Goal: Navigation & Orientation: Understand site structure

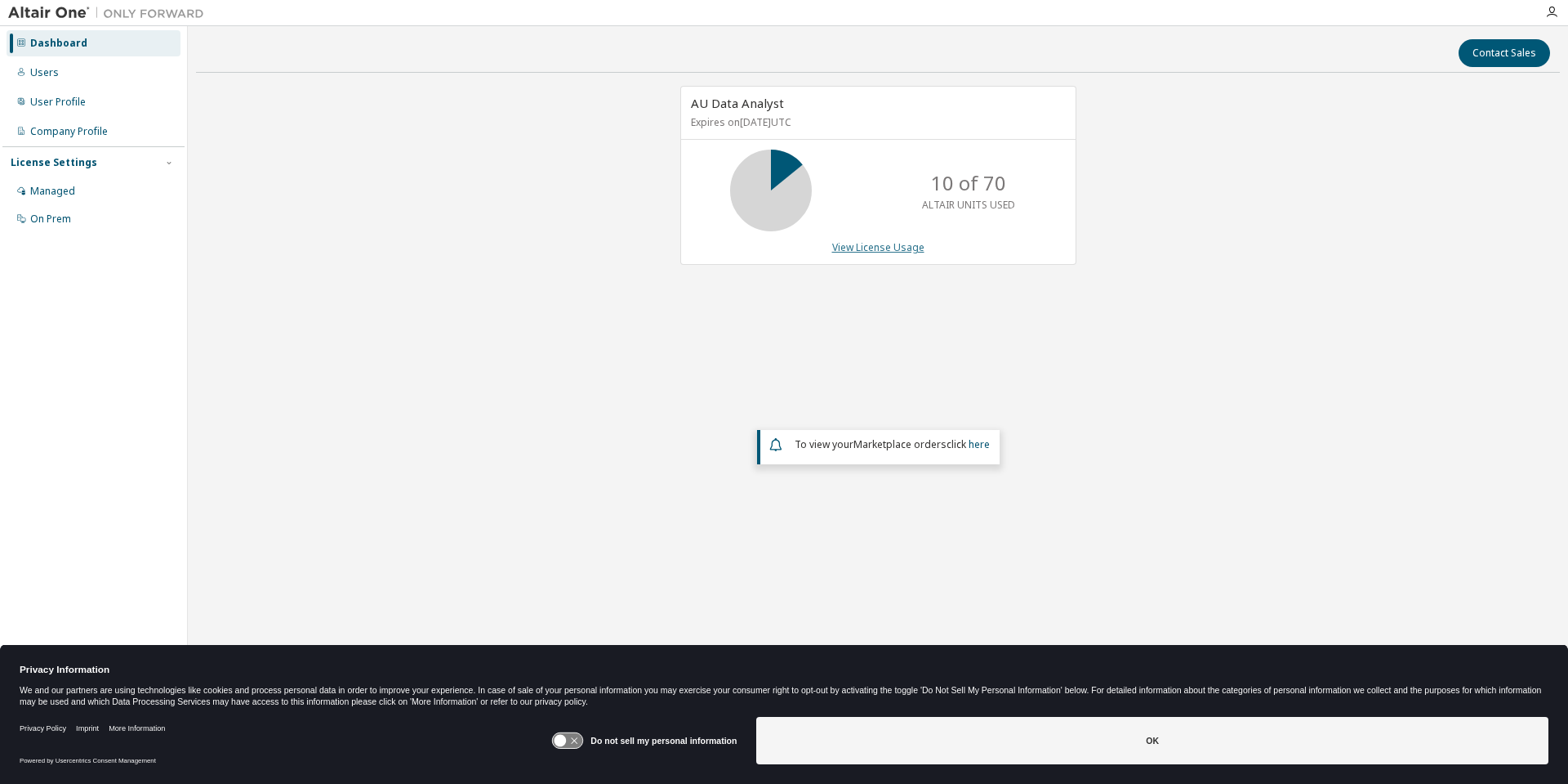
click at [863, 247] on link "View License Usage" at bounding box center [877, 247] width 92 height 14
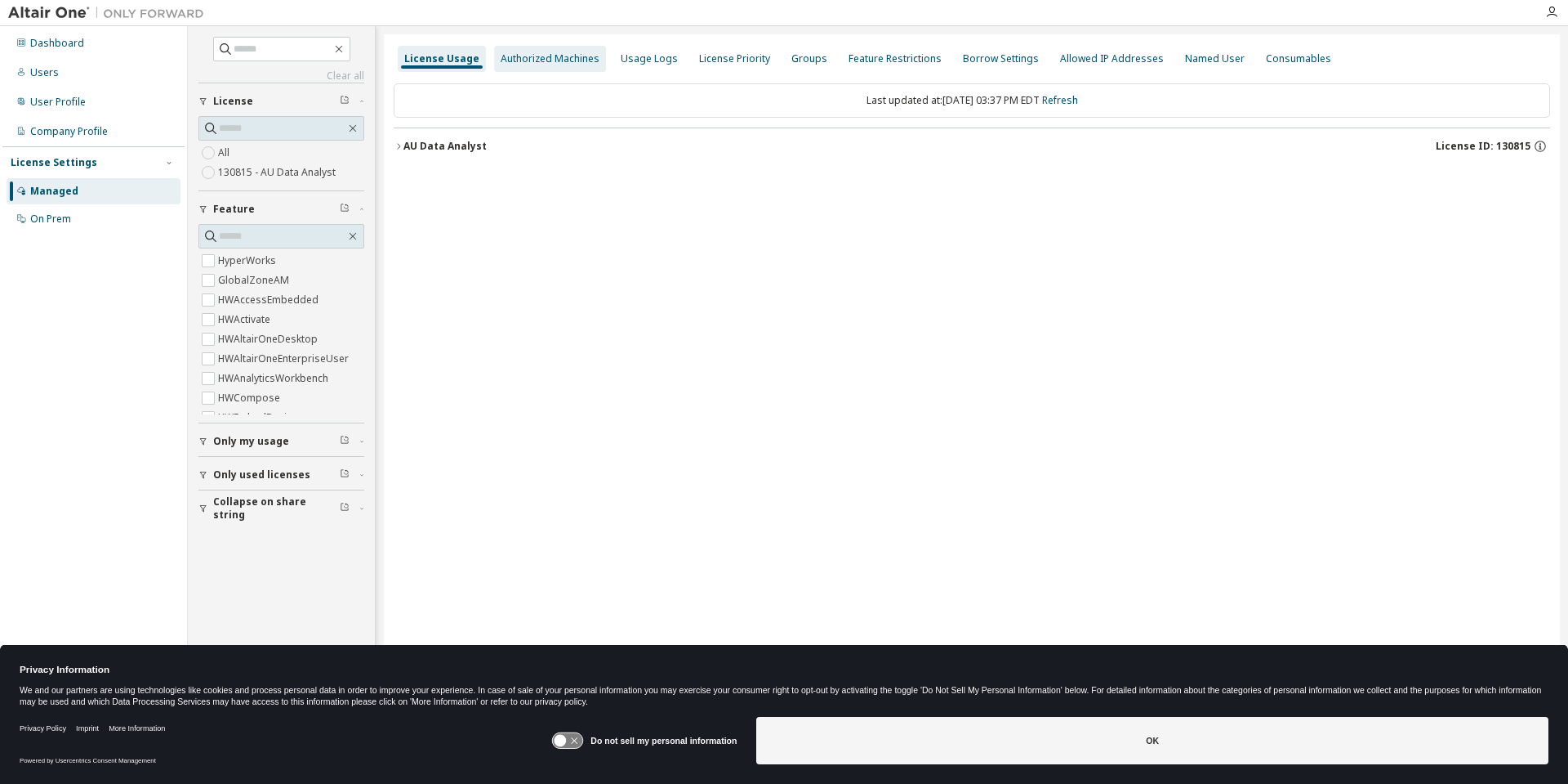
click at [537, 63] on div "Authorized Machines" at bounding box center [550, 58] width 99 height 13
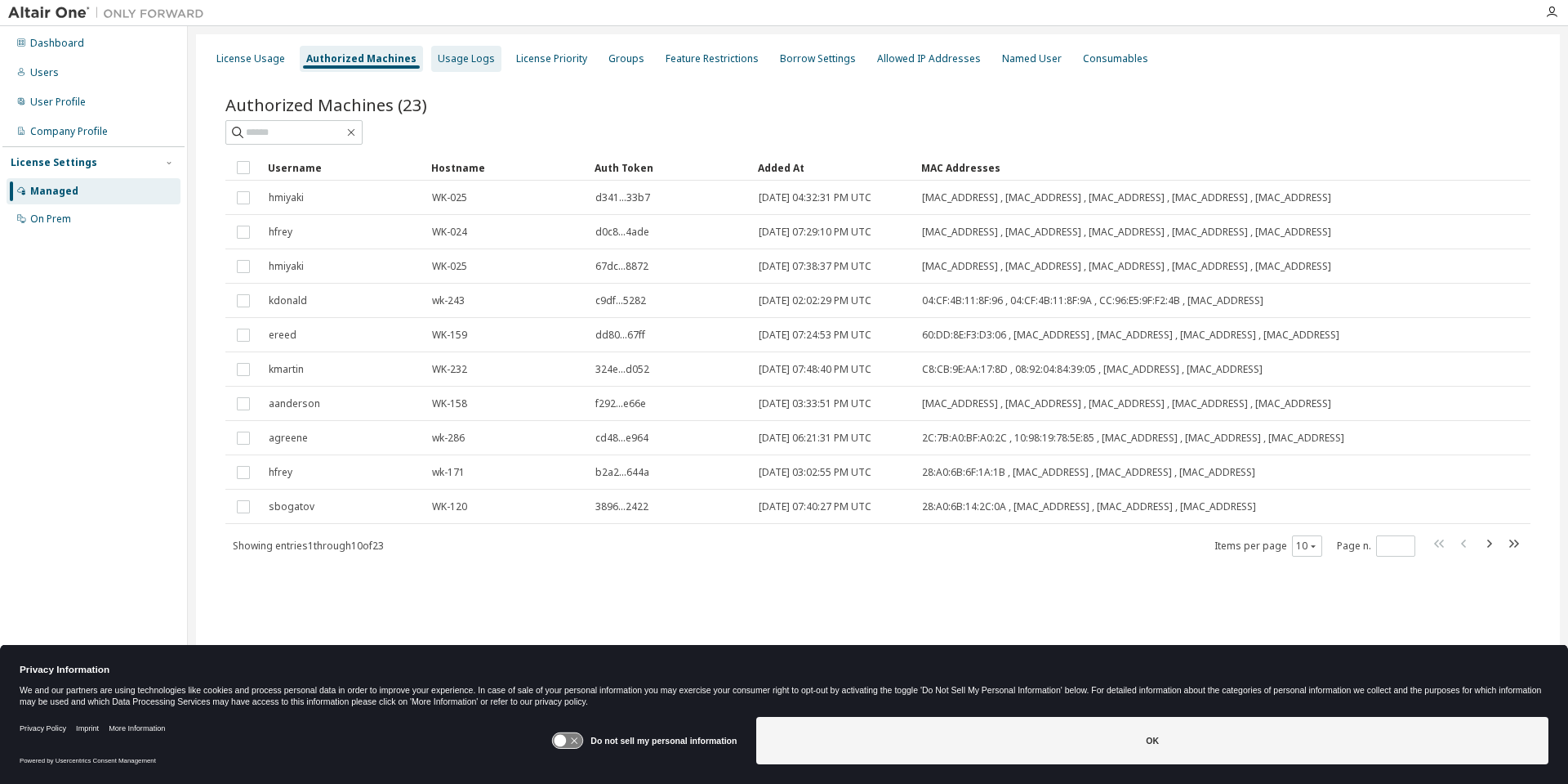
click at [454, 66] on div "Usage Logs" at bounding box center [465, 58] width 70 height 26
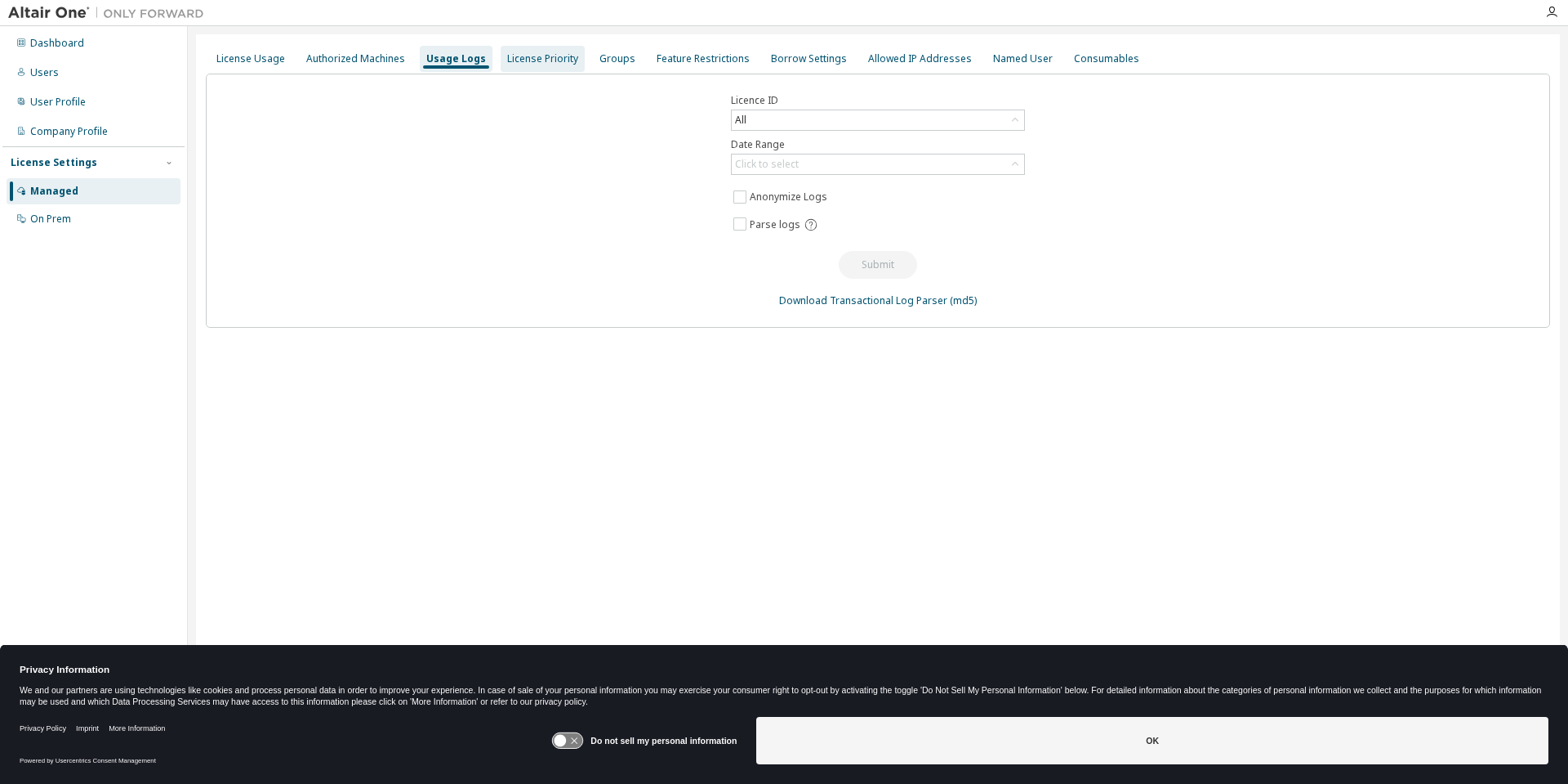
click at [519, 63] on div "License Priority" at bounding box center [542, 58] width 71 height 13
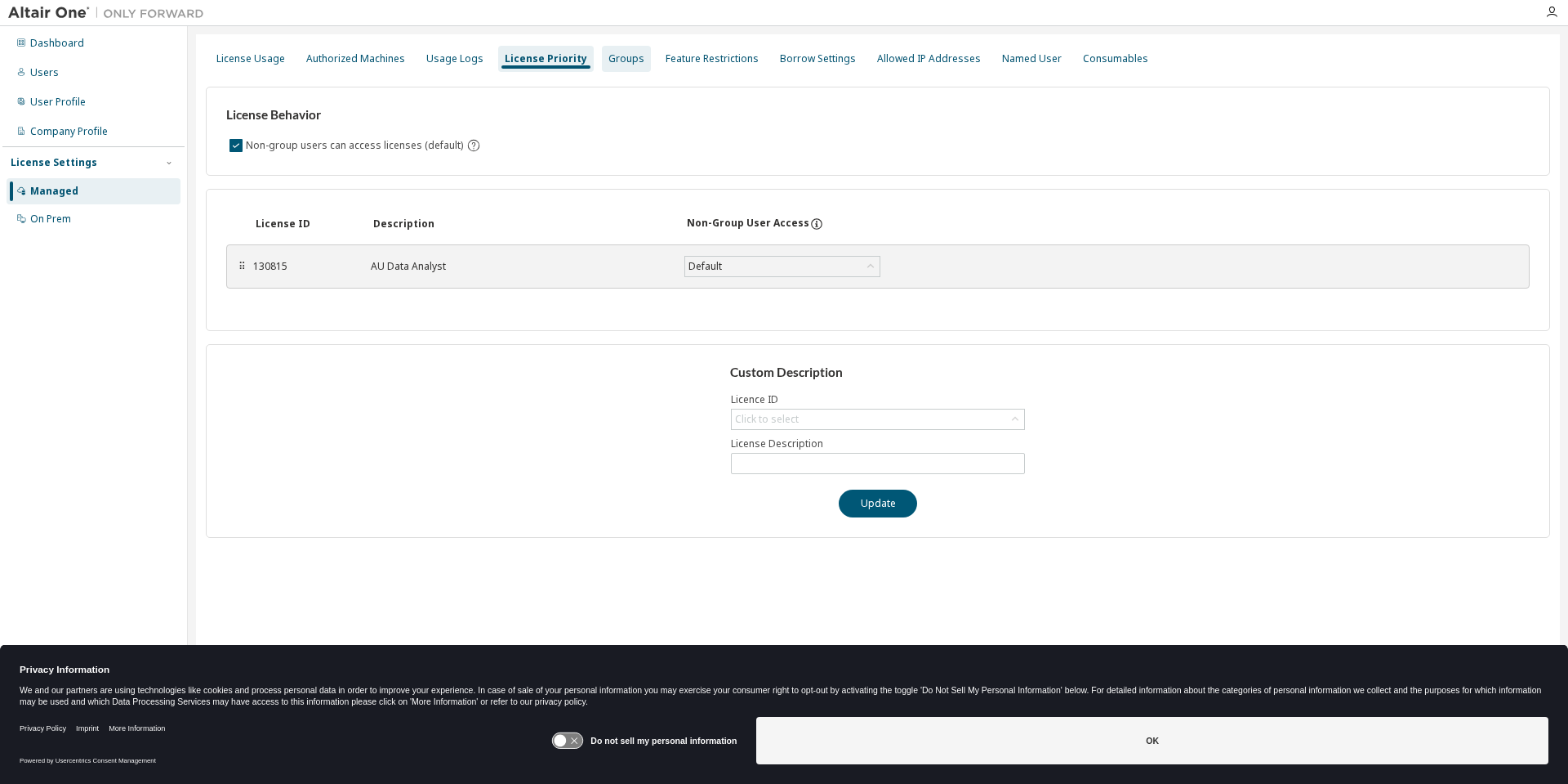
click at [606, 65] on div "Groups" at bounding box center [626, 58] width 49 height 26
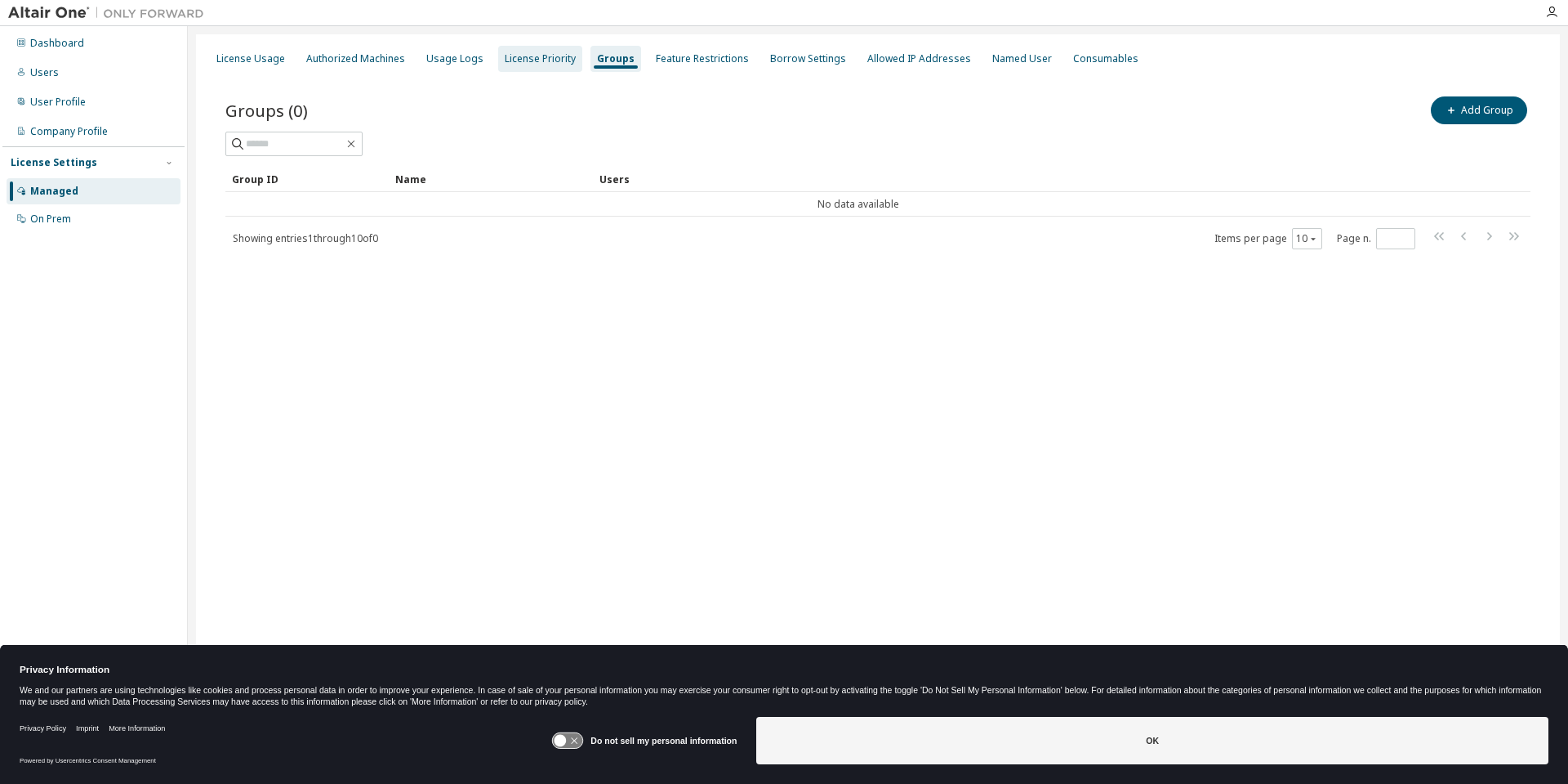
click at [543, 60] on div "License Priority" at bounding box center [540, 58] width 71 height 13
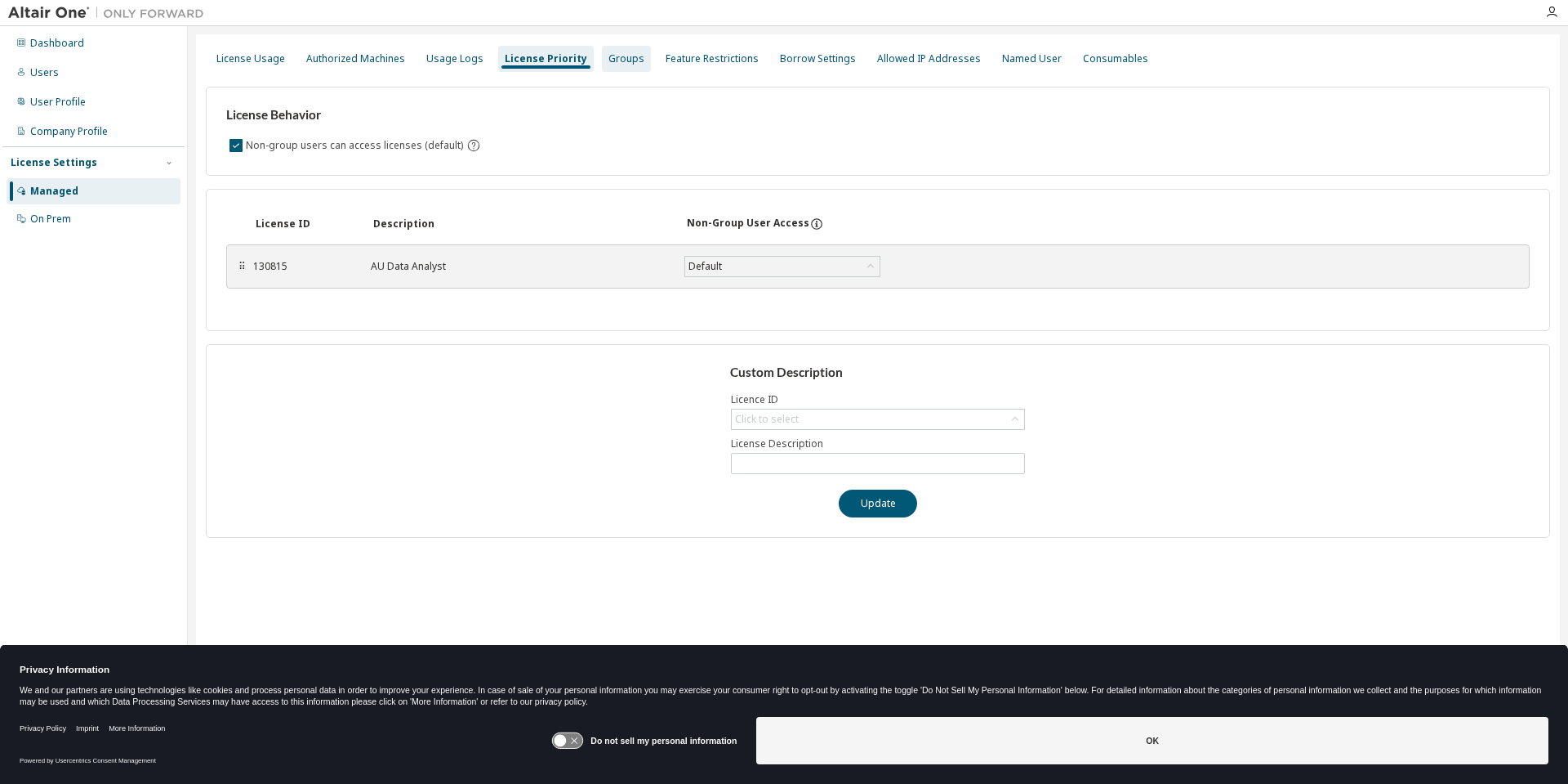
click at [609, 56] on div "Groups" at bounding box center [626, 58] width 36 height 13
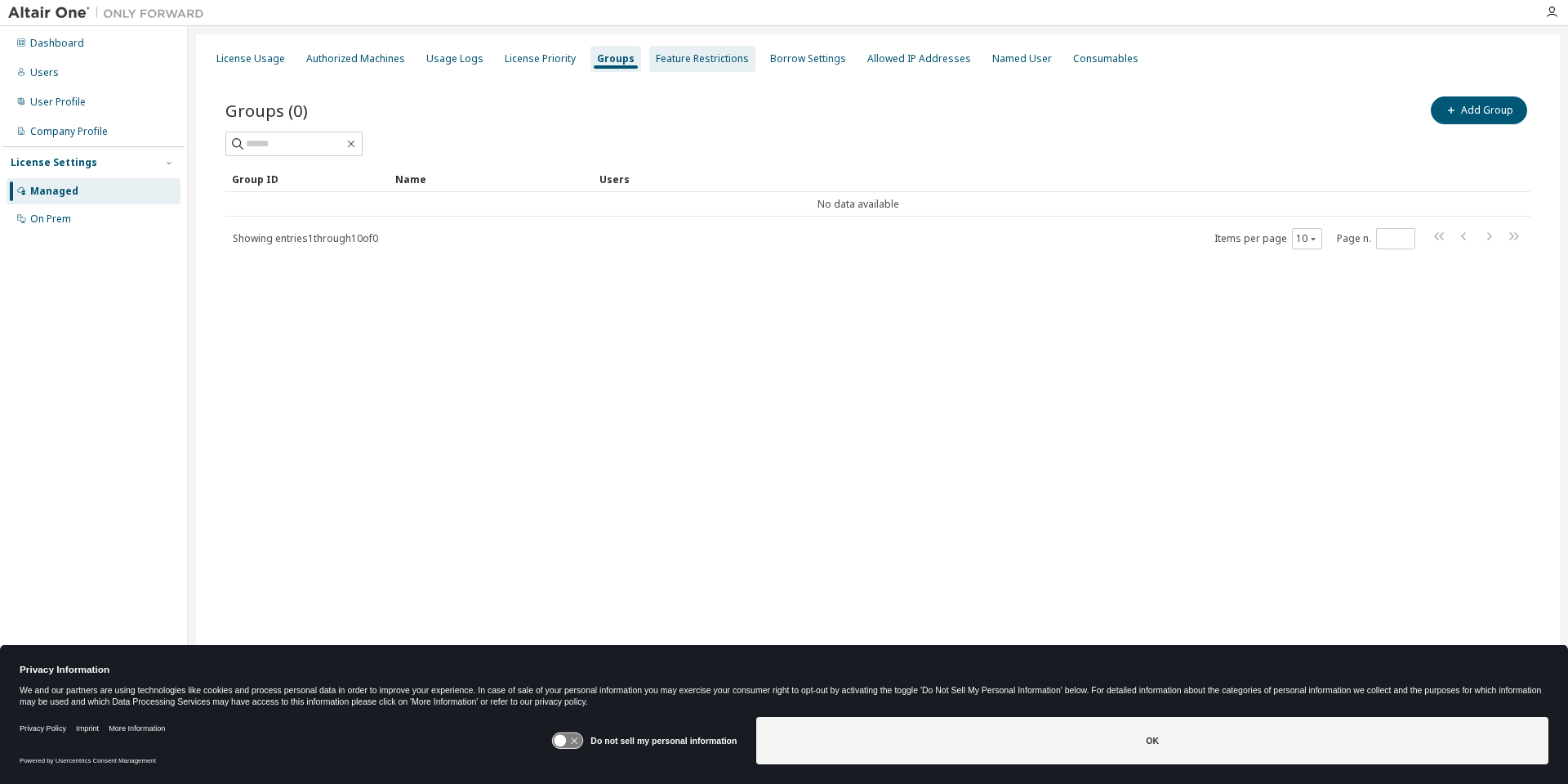
click at [674, 58] on div "Feature Restrictions" at bounding box center [702, 58] width 93 height 13
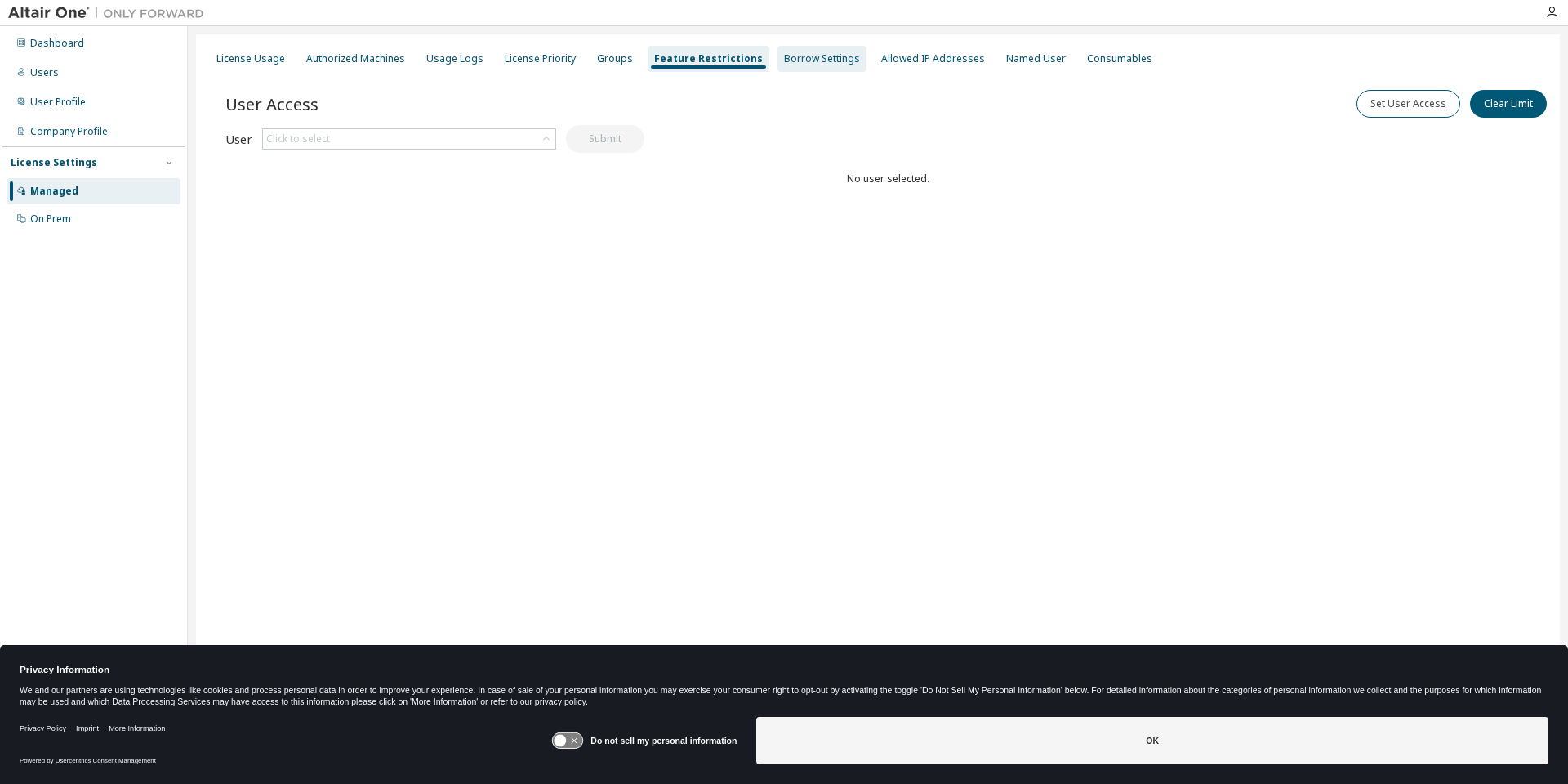
click at [786, 58] on div "Borrow Settings" at bounding box center [822, 58] width 76 height 13
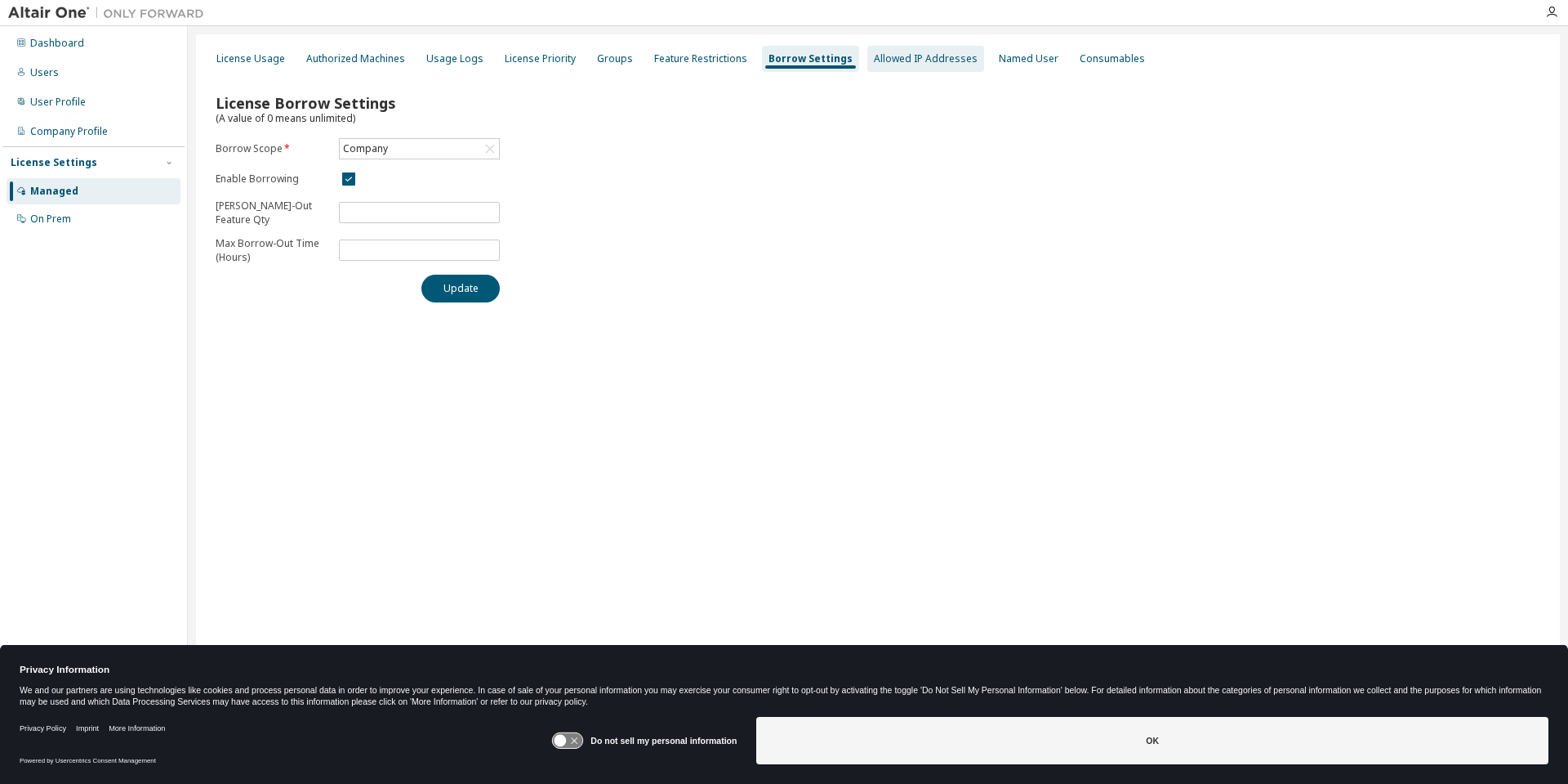
click at [899, 57] on div "Allowed IP Addresses" at bounding box center [926, 58] width 104 height 13
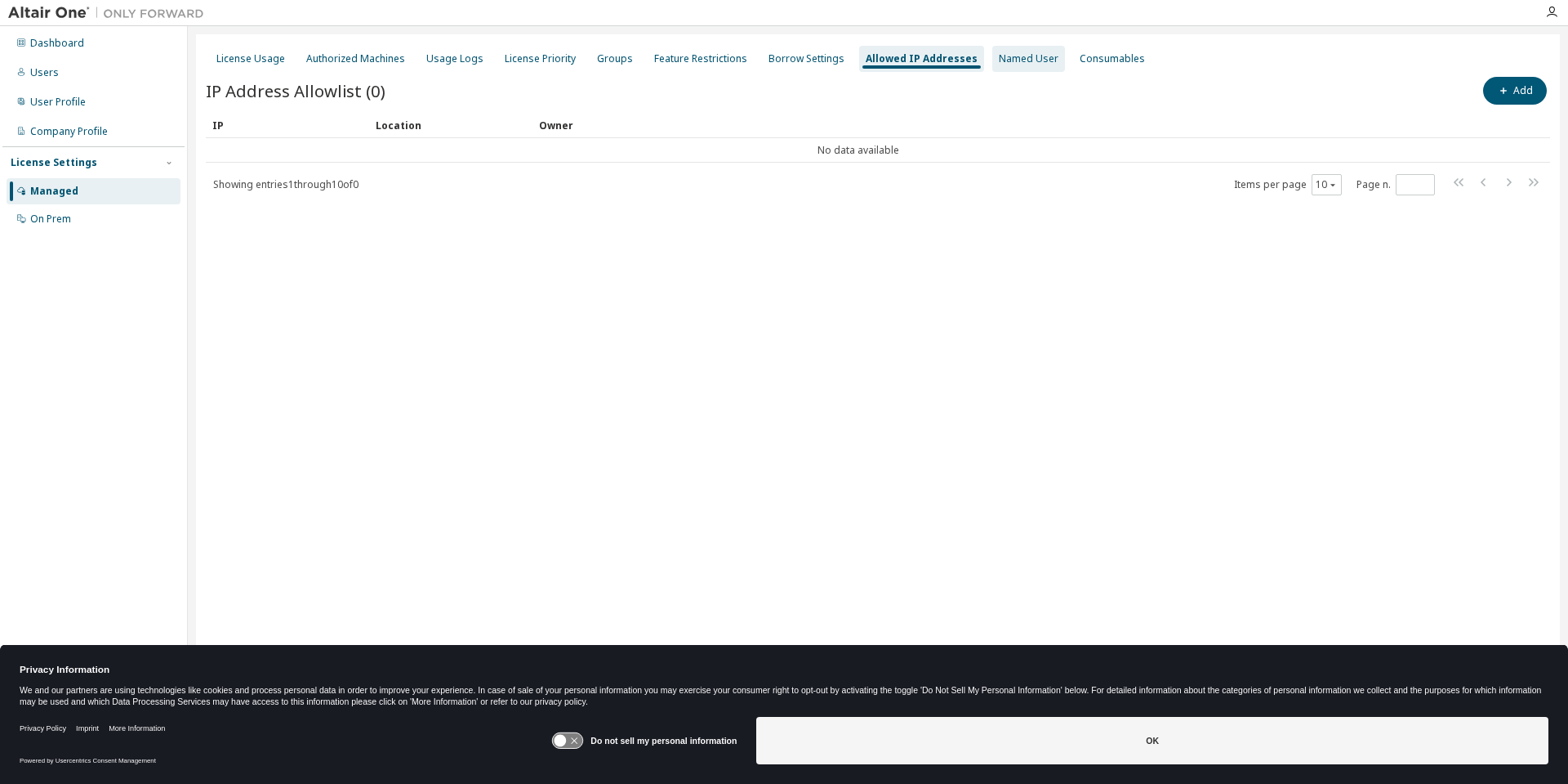
click at [999, 57] on div "Named User" at bounding box center [1029, 58] width 59 height 13
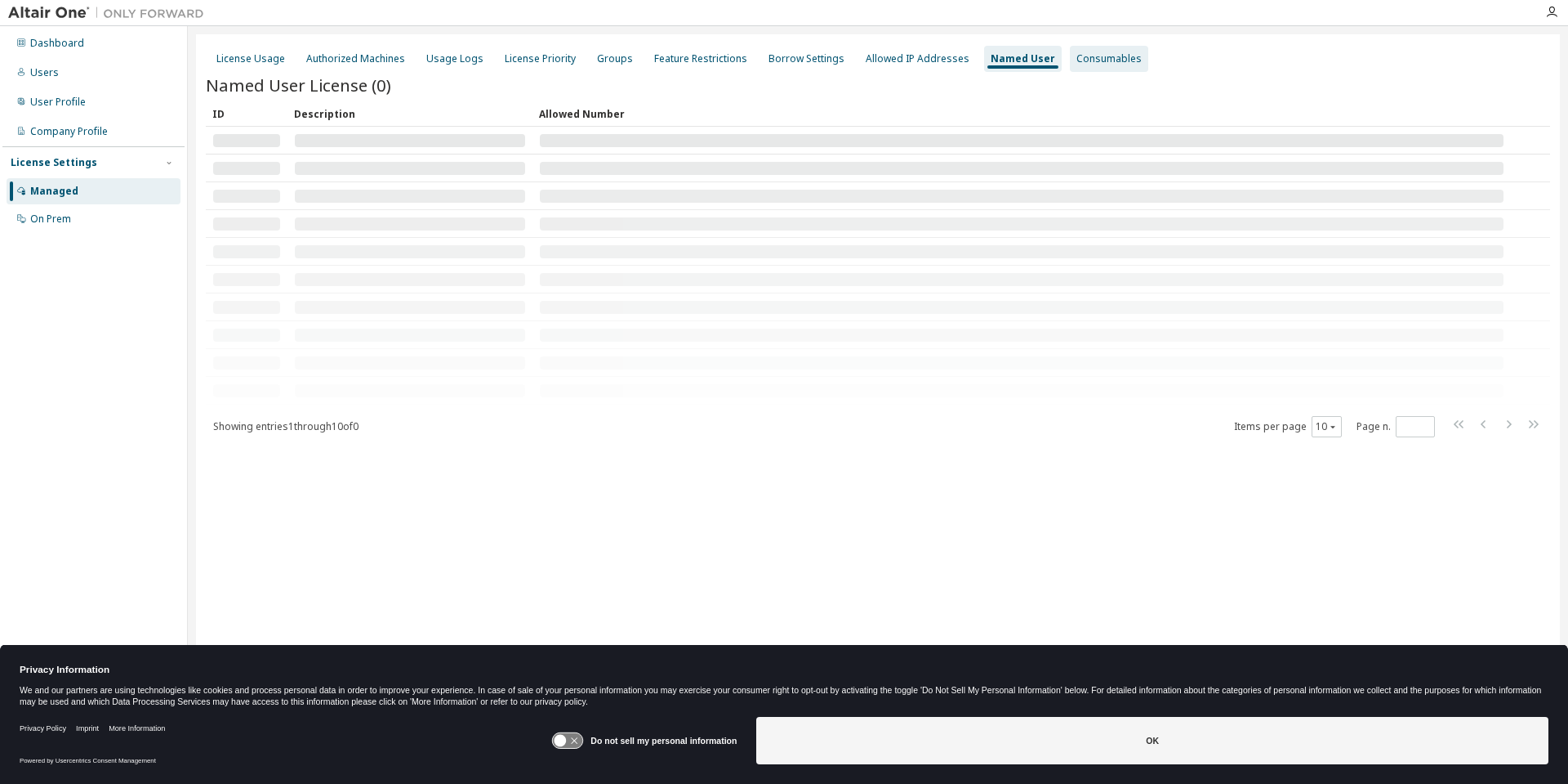
click at [1077, 61] on div "Consumables" at bounding box center [1110, 58] width 65 height 13
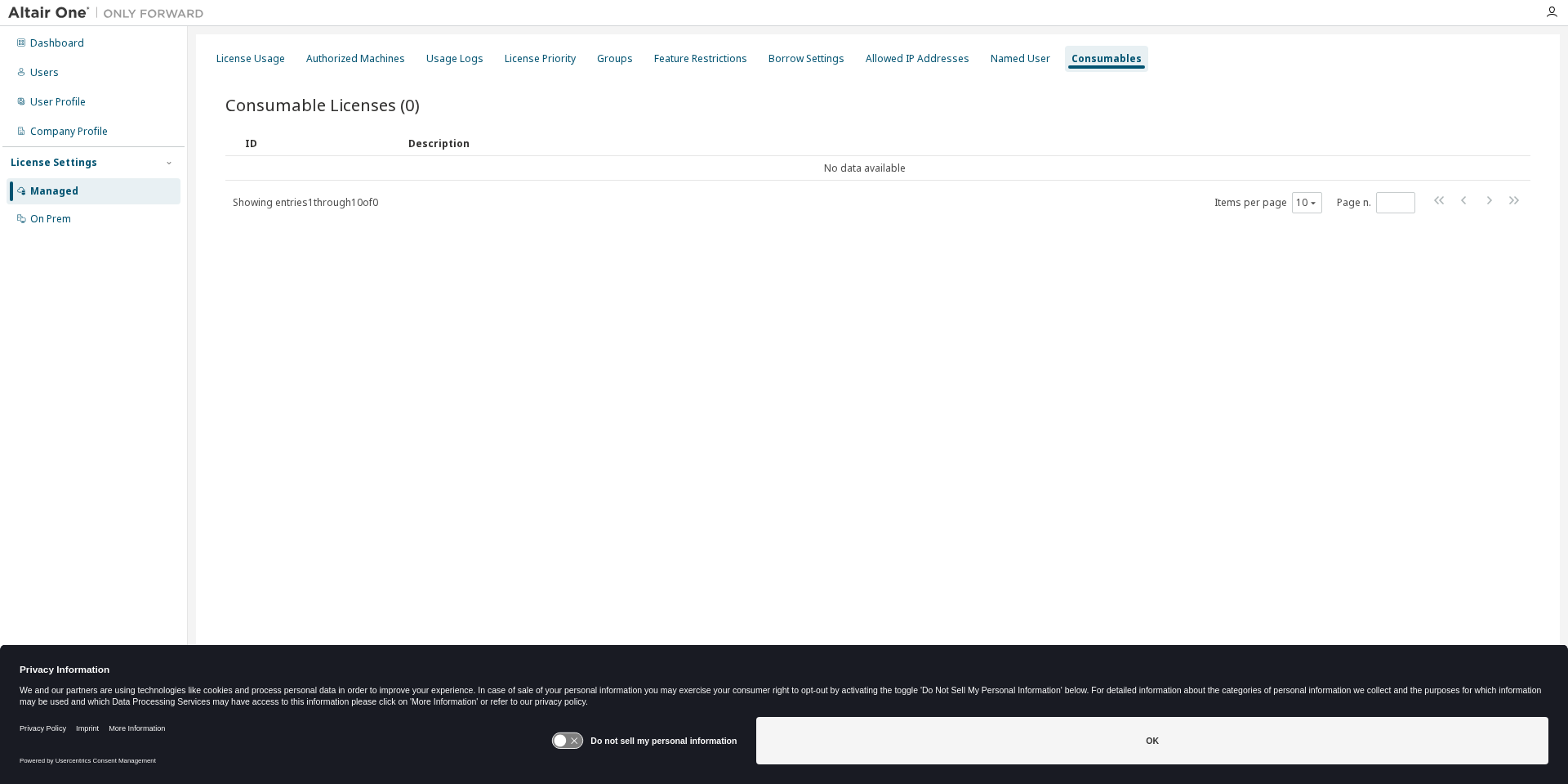
click at [57, 327] on div "Dashboard Users User Profile Company Profile License Settings Managed On Prem" at bounding box center [93, 367] width 182 height 676
click at [44, 72] on div "Users" at bounding box center [44, 72] width 29 height 13
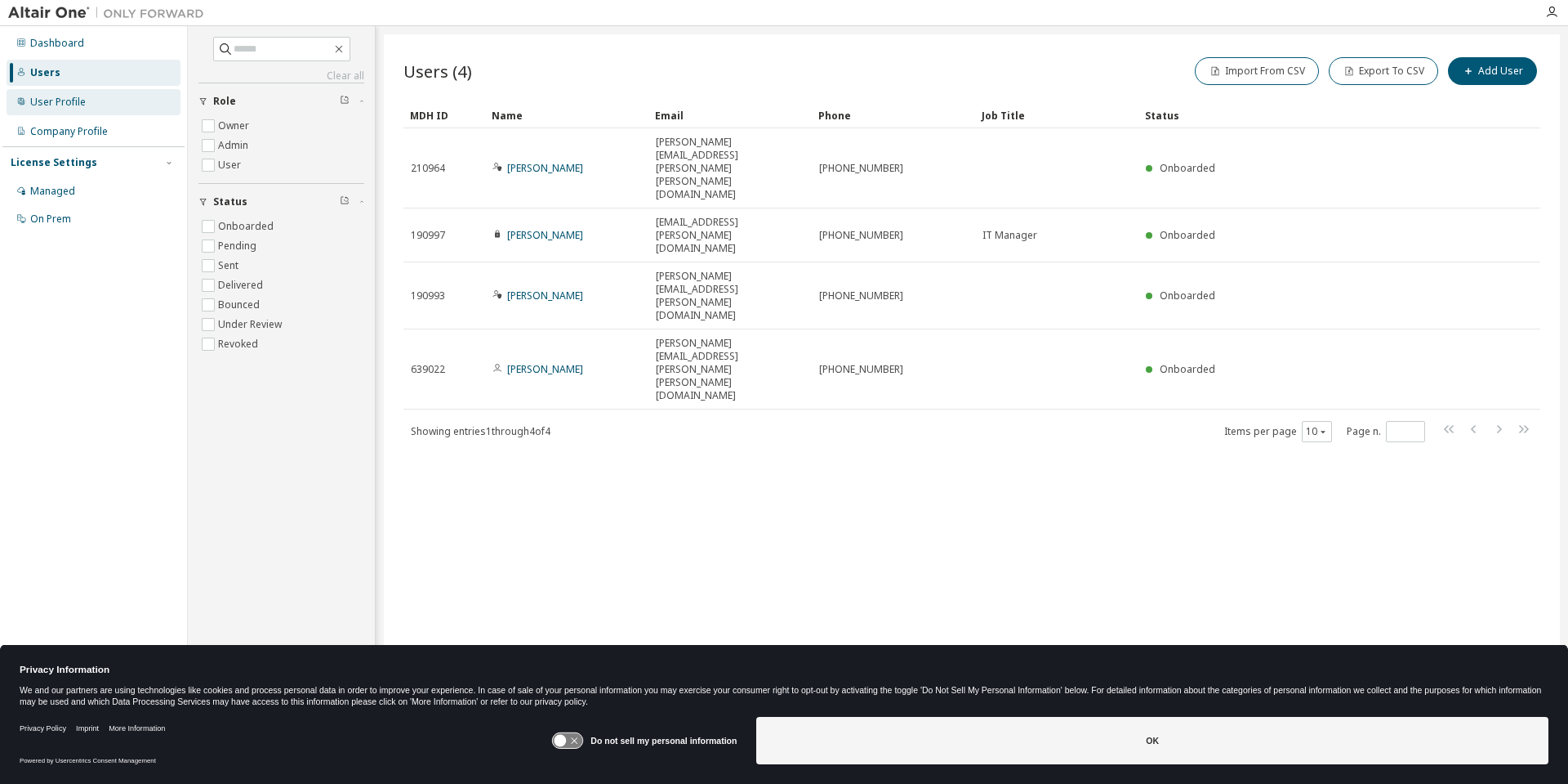
click at [45, 105] on div "User Profile" at bounding box center [58, 102] width 55 height 13
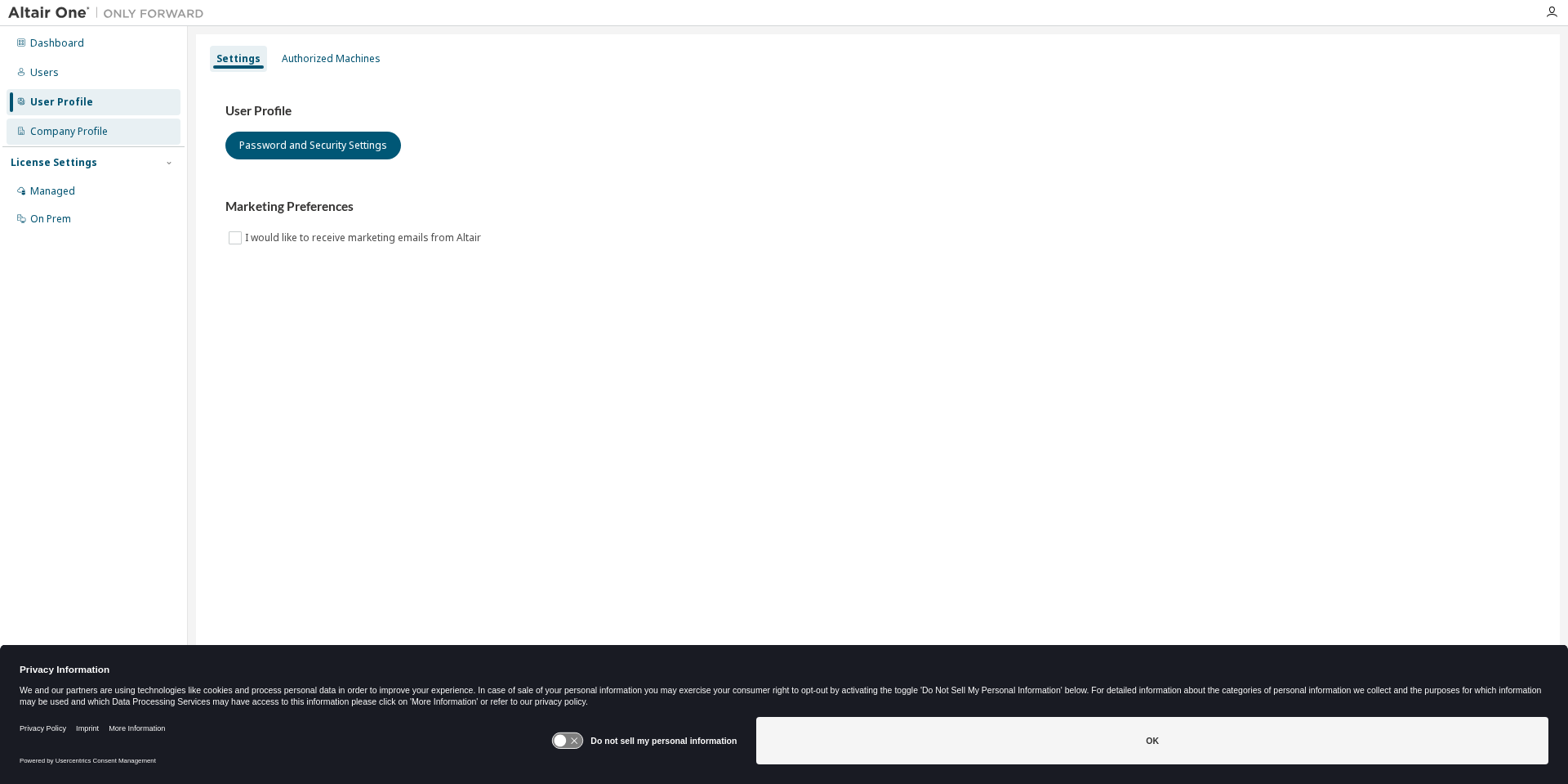
click at [50, 131] on div "Company Profile" at bounding box center [69, 131] width 78 height 13
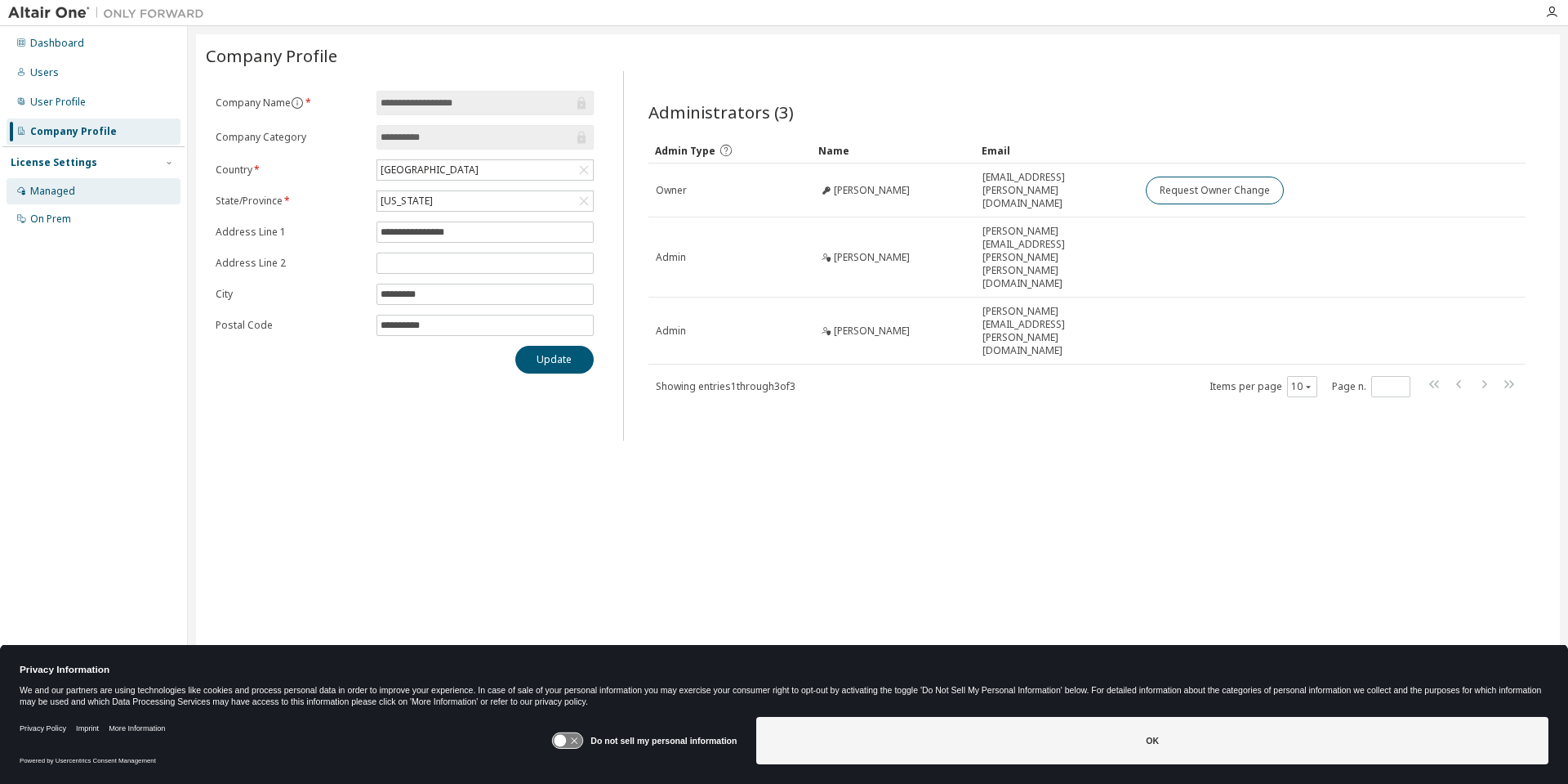
click at [43, 191] on div "Managed" at bounding box center [52, 191] width 44 height 13
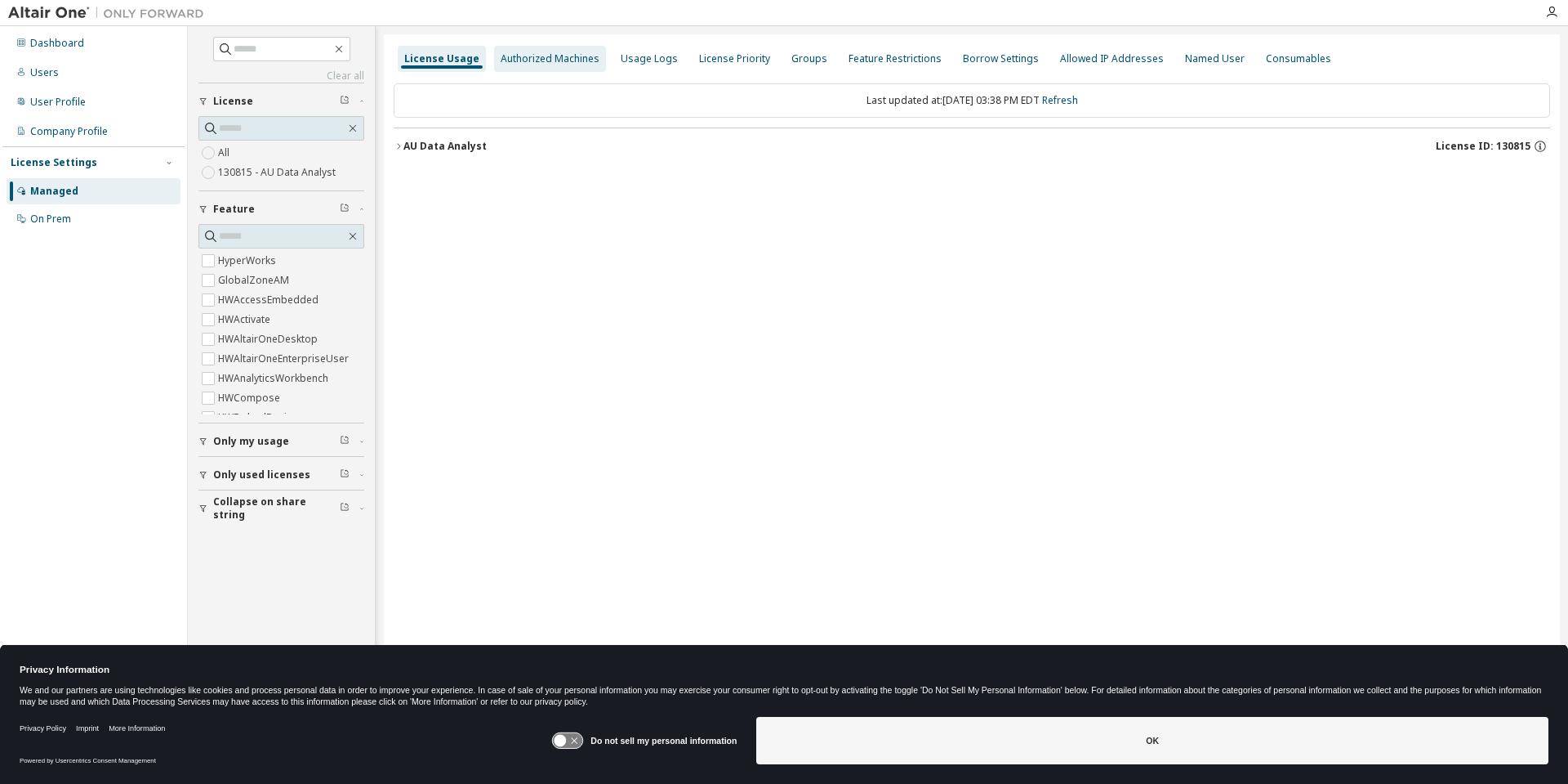
click at [563, 60] on div "Authorized Machines" at bounding box center [550, 58] width 99 height 13
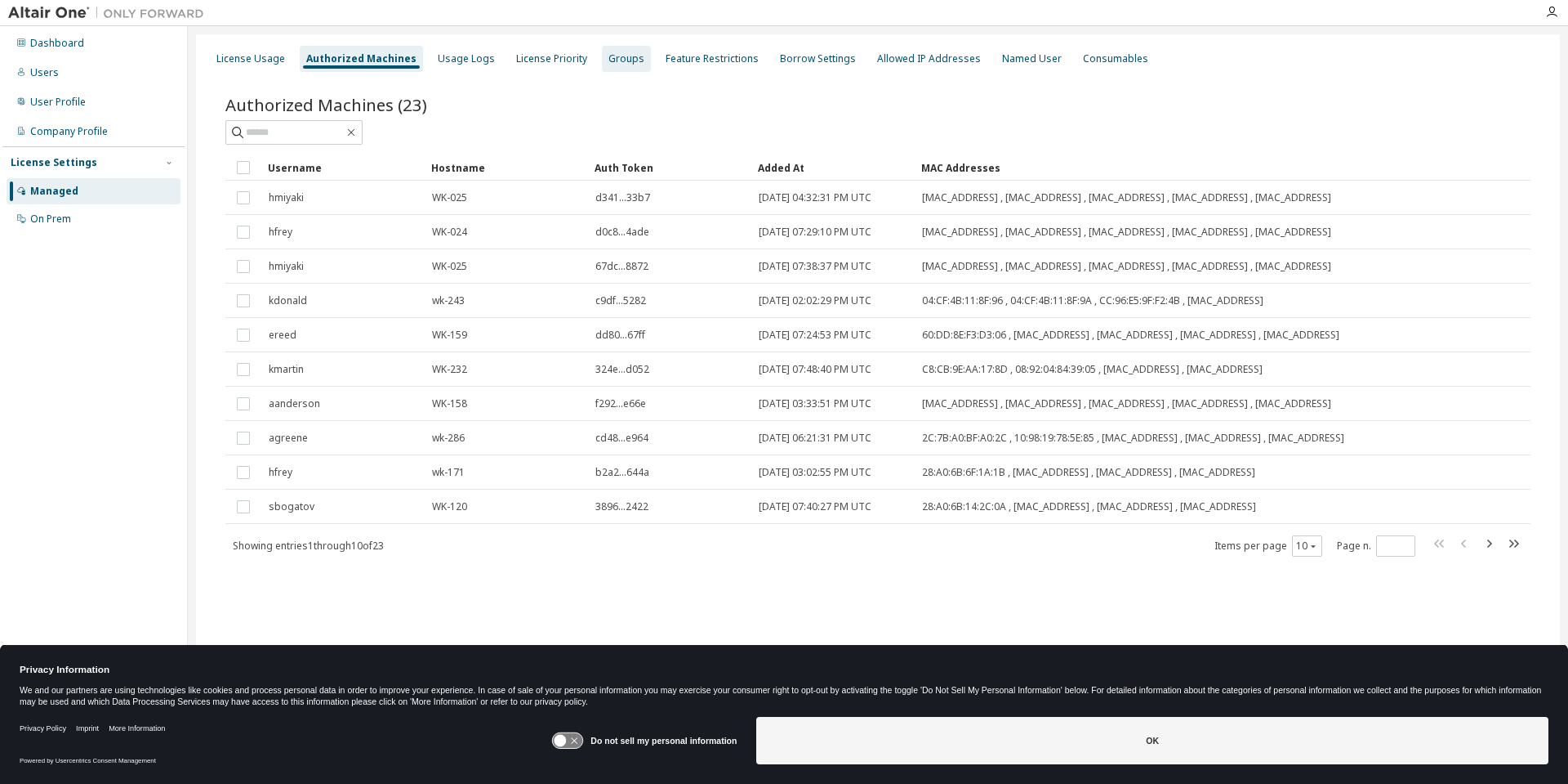
click at [612, 58] on div "Groups" at bounding box center [626, 58] width 36 height 13
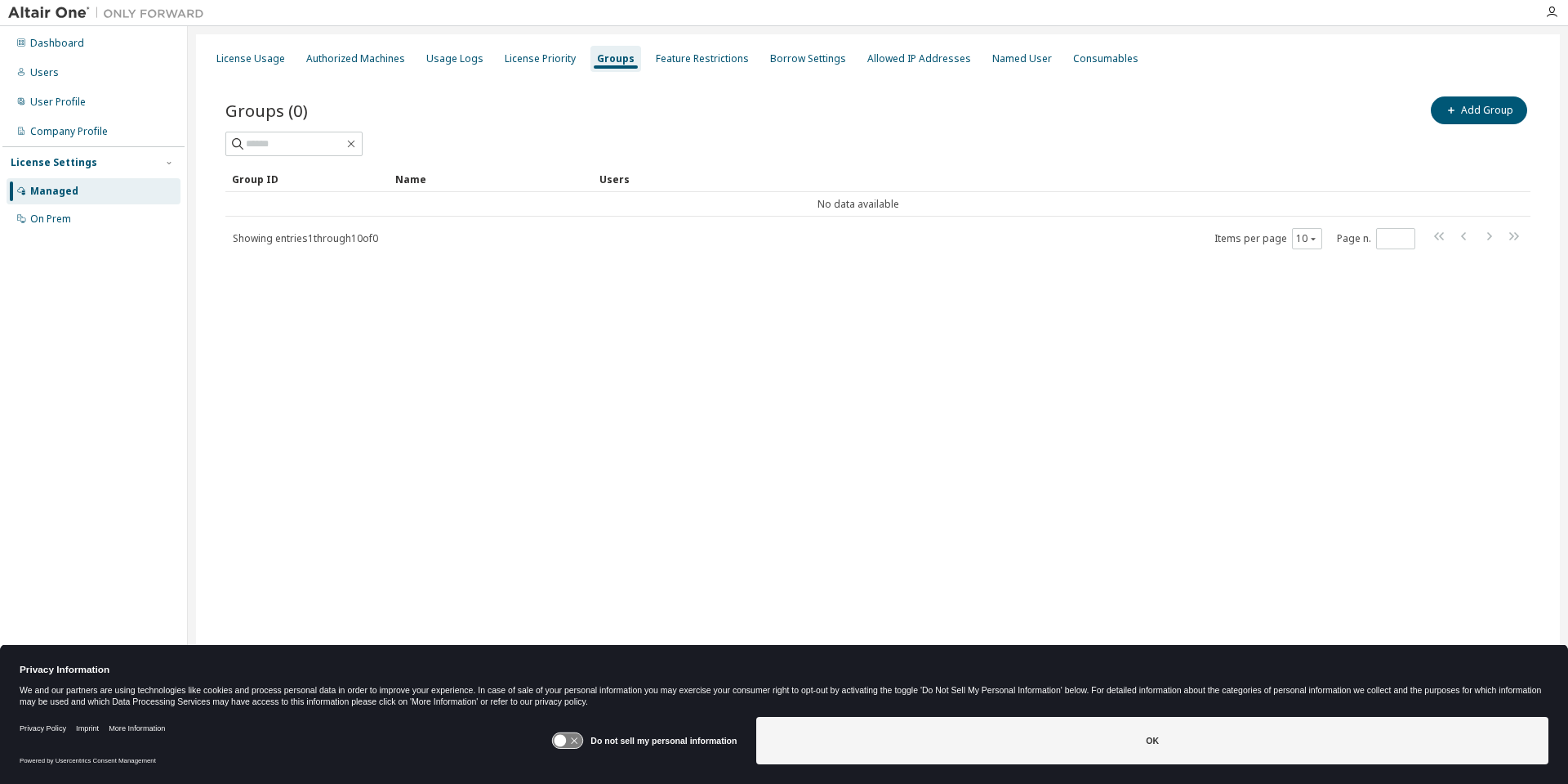
drag, startPoint x: 752, startPoint y: 448, endPoint x: 571, endPoint y: 382, distance: 192.7
click at [752, 448] on div "License Usage Authorized Machines Usage Logs License Priority Groups Feature Re…" at bounding box center [877, 382] width 1364 height 694
